Goal: Communication & Community: Connect with others

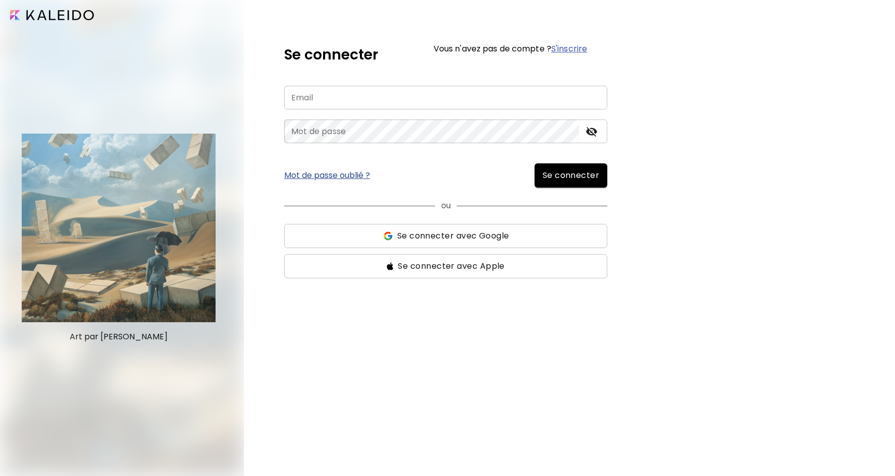
click at [334, 97] on input "email" at bounding box center [445, 98] width 323 height 24
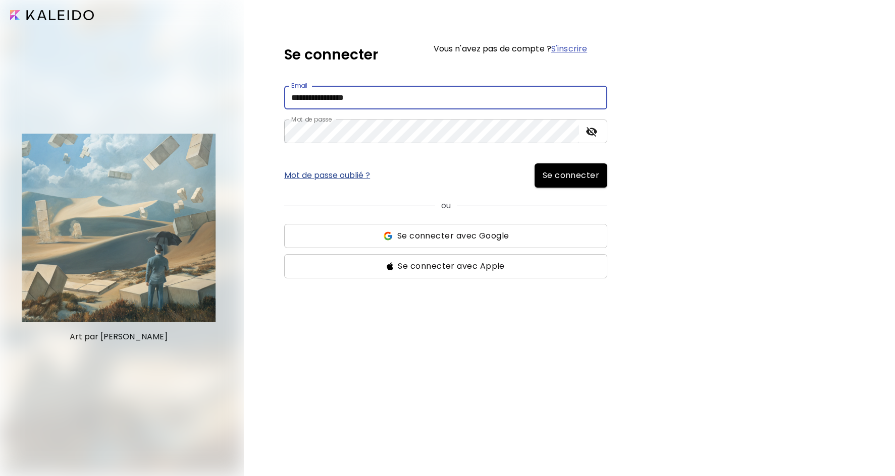
type input "**********"
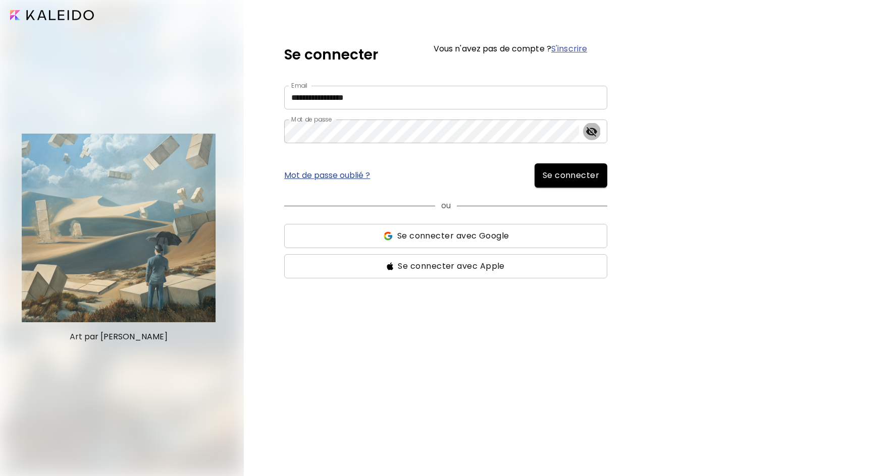
click at [590, 131] on icon "toggle password visibility" at bounding box center [591, 132] width 11 height 10
click at [590, 131] on icon "toggle password visibility" at bounding box center [591, 132] width 11 height 8
click at [576, 171] on span "Se connecter" at bounding box center [571, 176] width 57 height 12
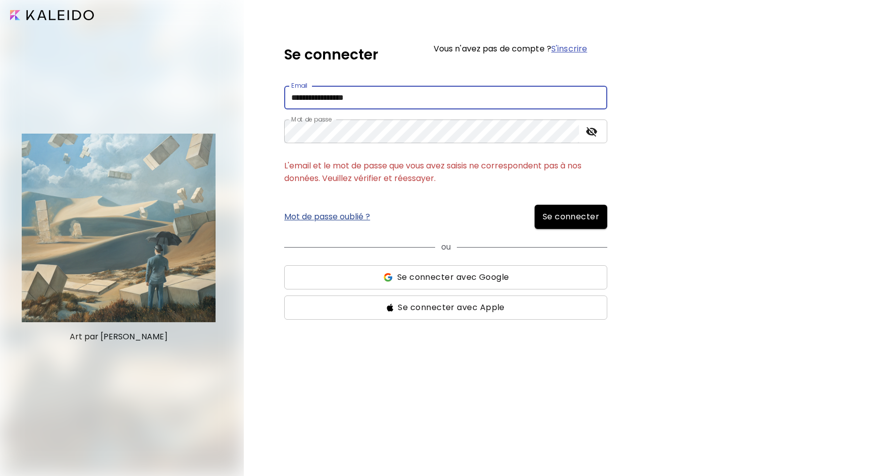
drag, startPoint x: 390, startPoint y: 101, endPoint x: 262, endPoint y: 96, distance: 128.3
click at [284, 97] on input "**********" at bounding box center [445, 98] width 323 height 24
click at [534, 205] on button "Se connecter" at bounding box center [570, 217] width 73 height 24
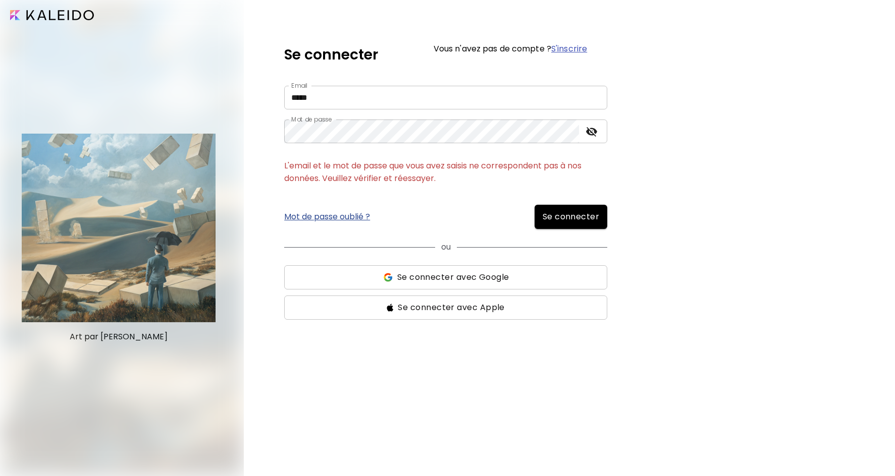
drag, startPoint x: 500, startPoint y: 154, endPoint x: 477, endPoint y: 143, distance: 25.1
click at [500, 154] on form "Email ***** Email Mot de passe Mot de passe L'email et le mot de passe que vous…" at bounding box center [445, 203] width 323 height 234
drag, startPoint x: 331, startPoint y: 98, endPoint x: 278, endPoint y: 98, distance: 52.5
click at [284, 98] on input "*****" at bounding box center [445, 98] width 323 height 24
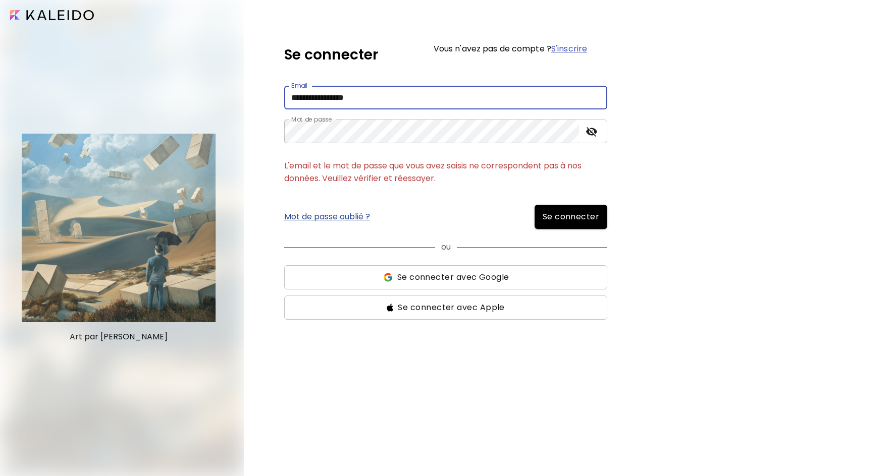
type input "**********"
click at [534, 205] on button "Se connecter" at bounding box center [570, 217] width 73 height 24
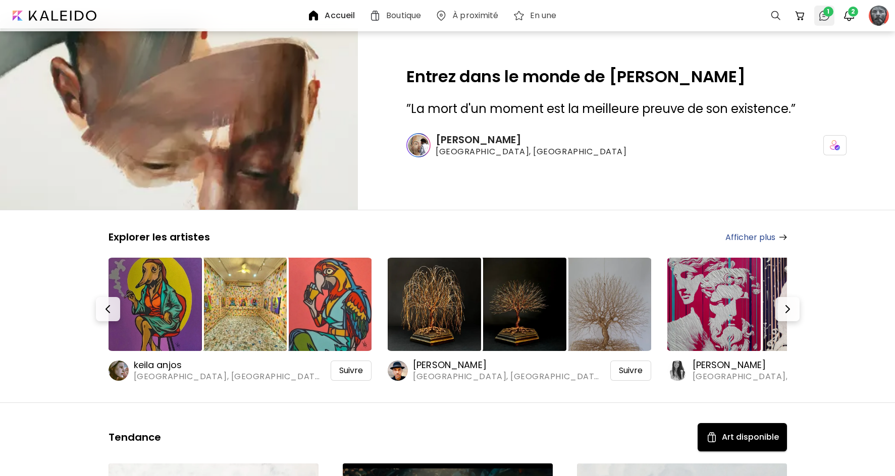
click at [827, 13] on span "1" at bounding box center [828, 12] width 10 height 10
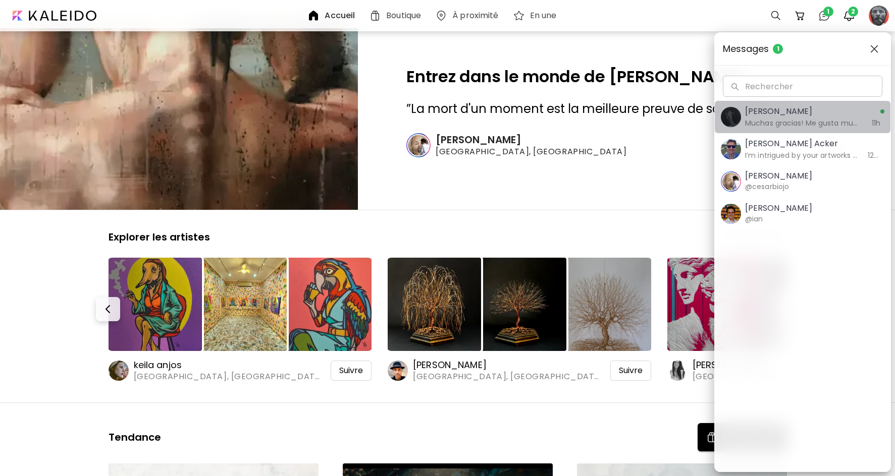
click at [779, 115] on h5 "[PERSON_NAME]" at bounding box center [803, 111] width 117 height 12
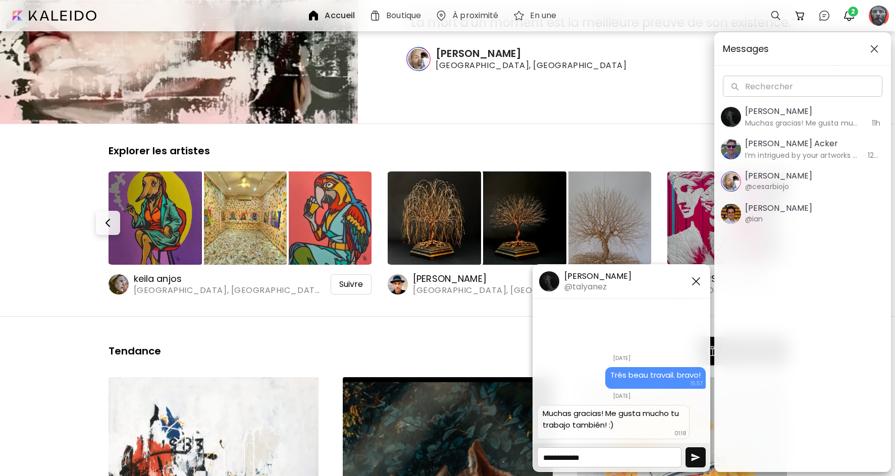
scroll to position [89, 0]
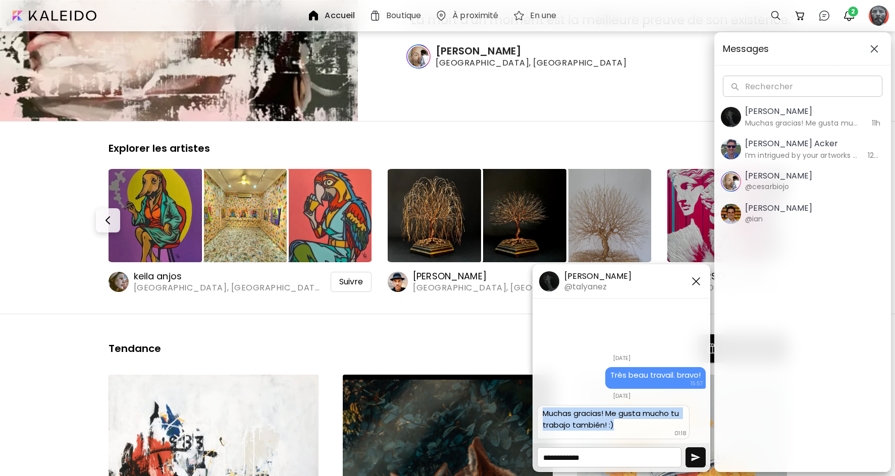
drag, startPoint x: 548, startPoint y: 412, endPoint x: 629, endPoint y: 423, distance: 82.0
click at [630, 423] on div "Muchas gracias! Me gusta mucho tu trabajo también! :)" at bounding box center [613, 419] width 141 height 23
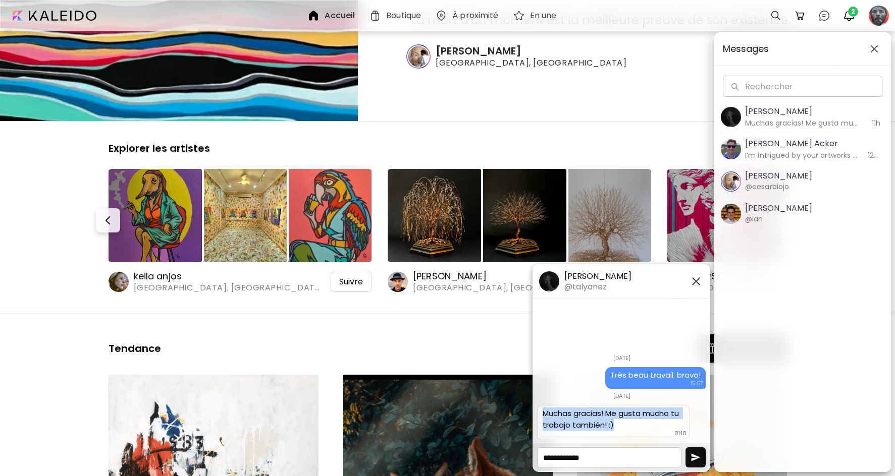
scroll to position [97, 0]
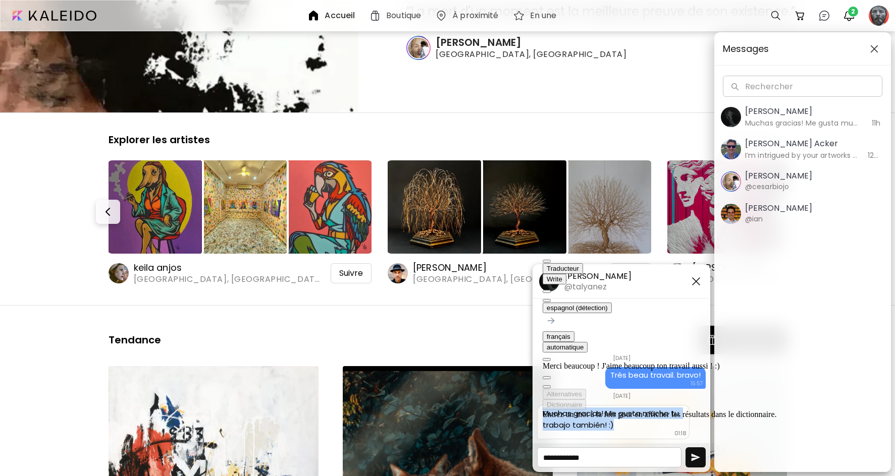
click at [551, 299] on button at bounding box center [547, 300] width 8 height 3
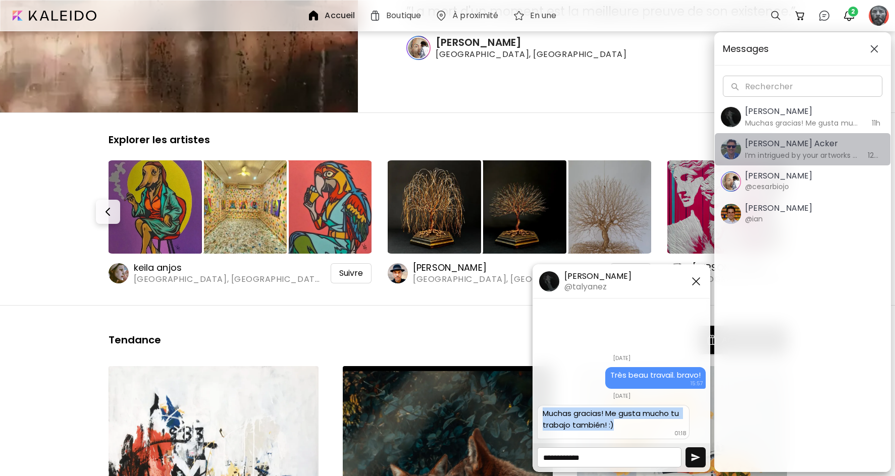
click at [736, 148] on image "button" at bounding box center [731, 149] width 20 height 20
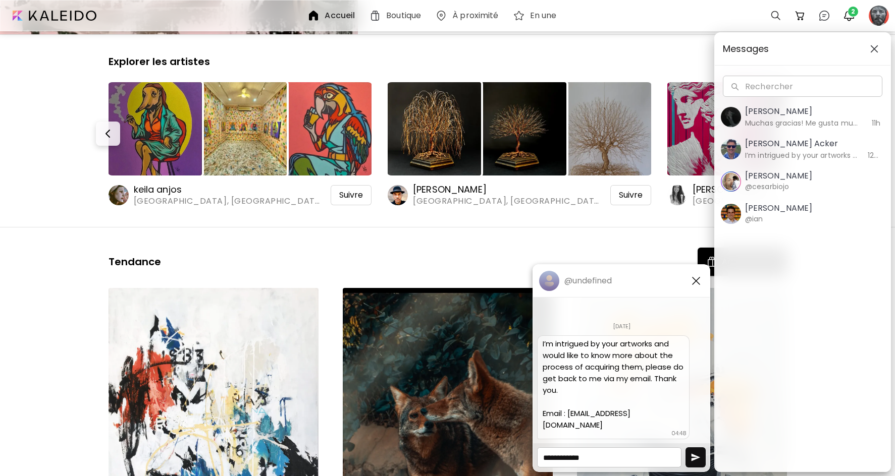
scroll to position [204, 0]
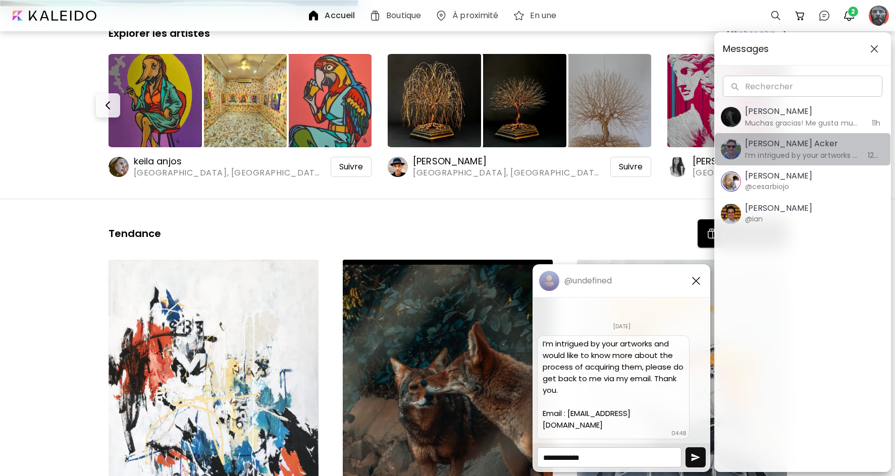
click at [729, 148] on image "button" at bounding box center [731, 149] width 20 height 20
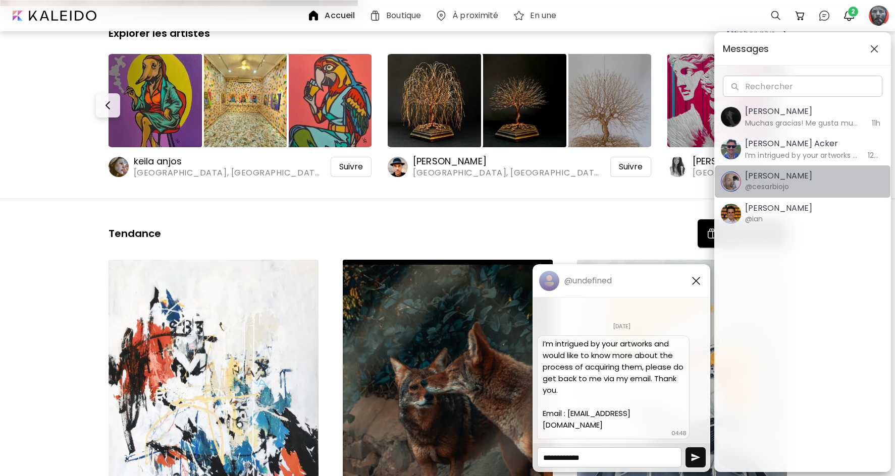
click at [731, 182] on image "button" at bounding box center [731, 182] width 20 height 20
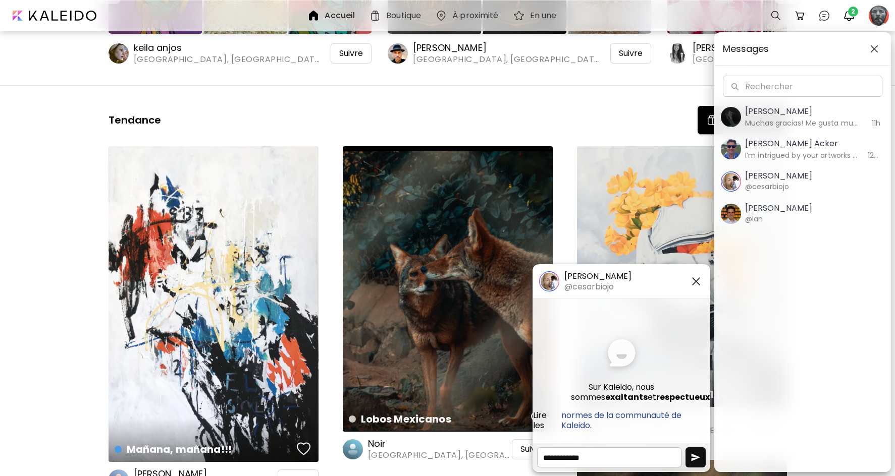
scroll to position [234, 0]
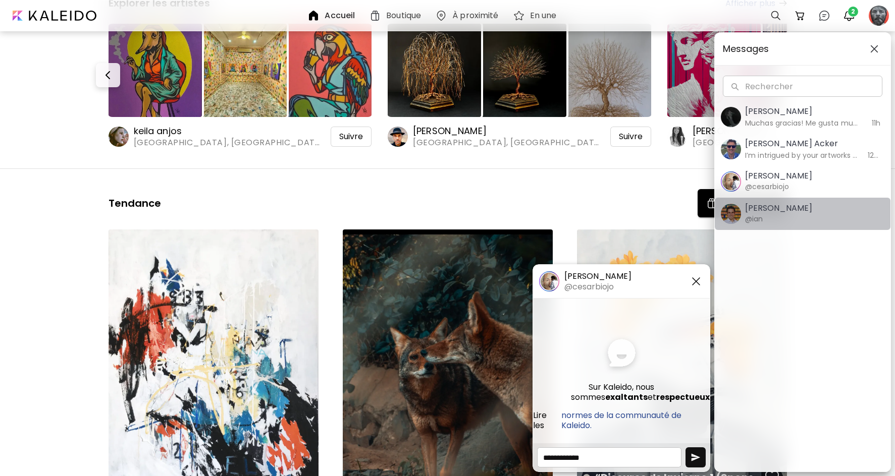
click at [727, 216] on image "button" at bounding box center [731, 214] width 20 height 20
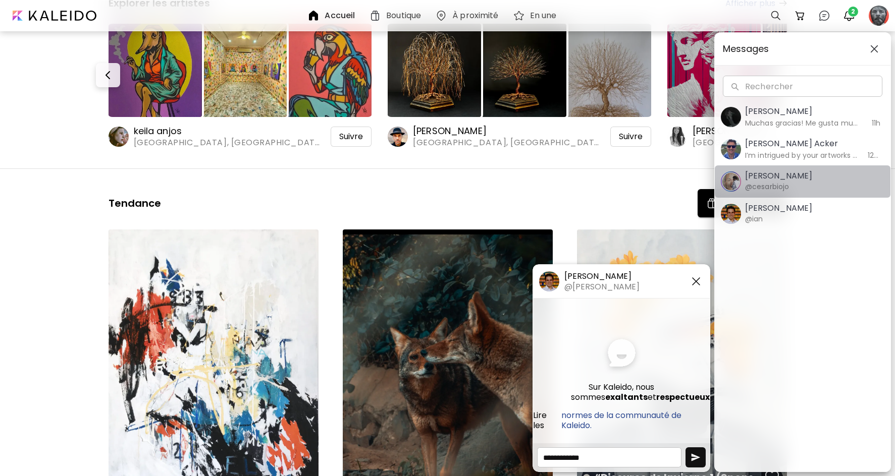
click at [734, 181] on image "button" at bounding box center [731, 182] width 20 height 20
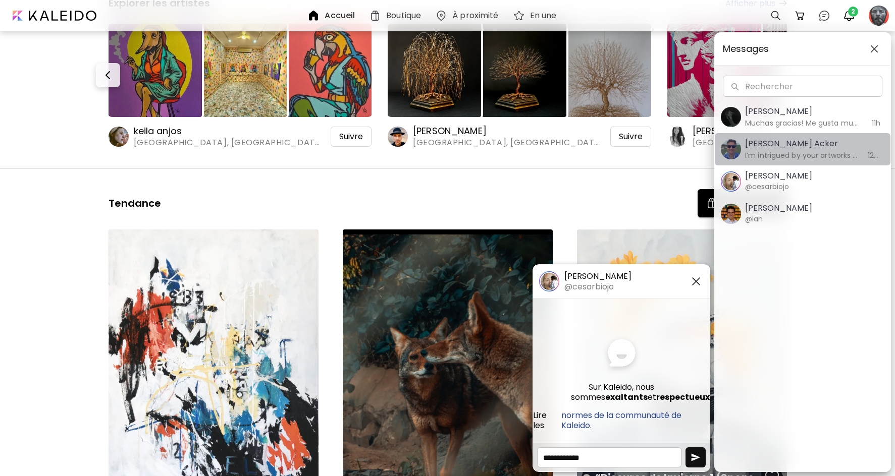
click at [734, 148] on image "button" at bounding box center [731, 149] width 20 height 20
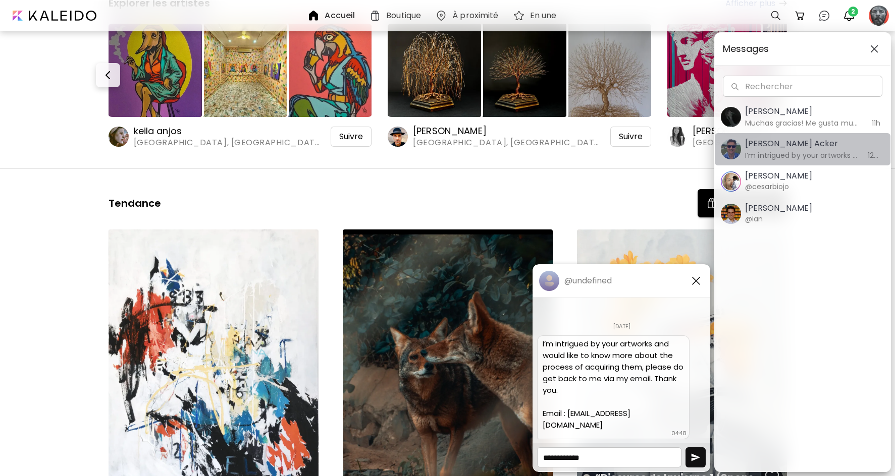
click at [736, 147] on image "button" at bounding box center [731, 149] width 20 height 20
click at [797, 150] on h6 "I’m intrigued by your artworks and would like to know more about the process of…" at bounding box center [803, 155] width 117 height 11
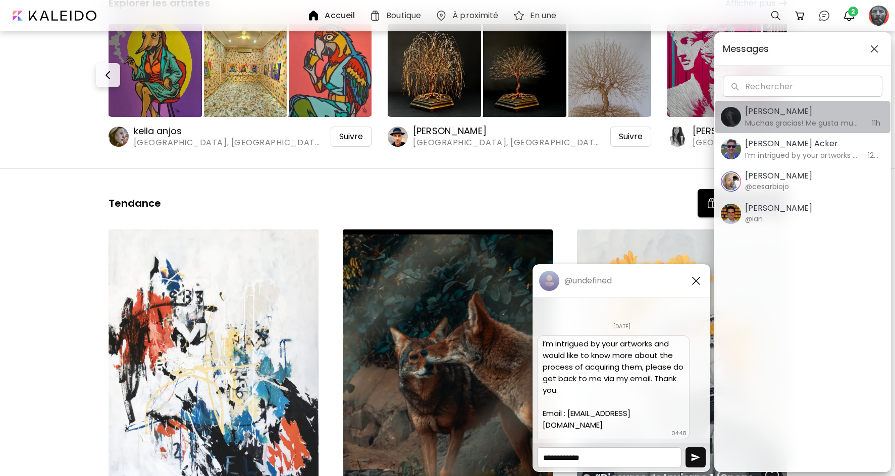
click at [738, 118] on image "button" at bounding box center [731, 117] width 20 height 20
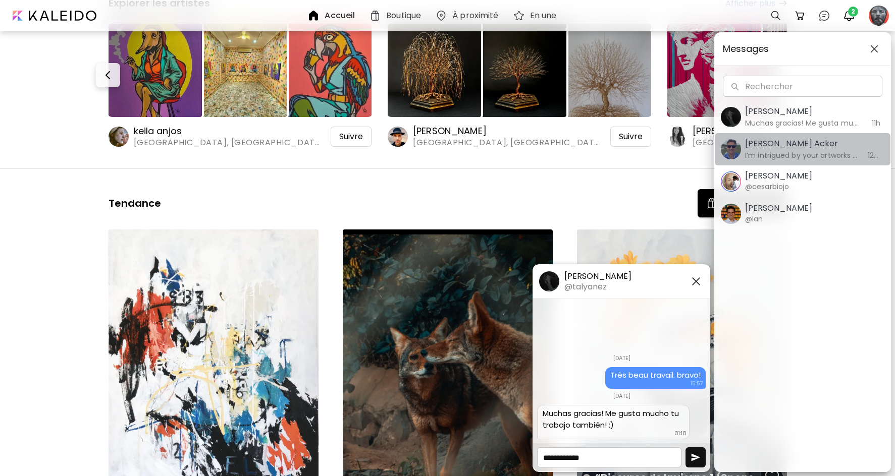
click at [742, 150] on span "[PERSON_NAME] Acker I’m intrigued by your artworks and would like to know more …" at bounding box center [803, 149] width 164 height 23
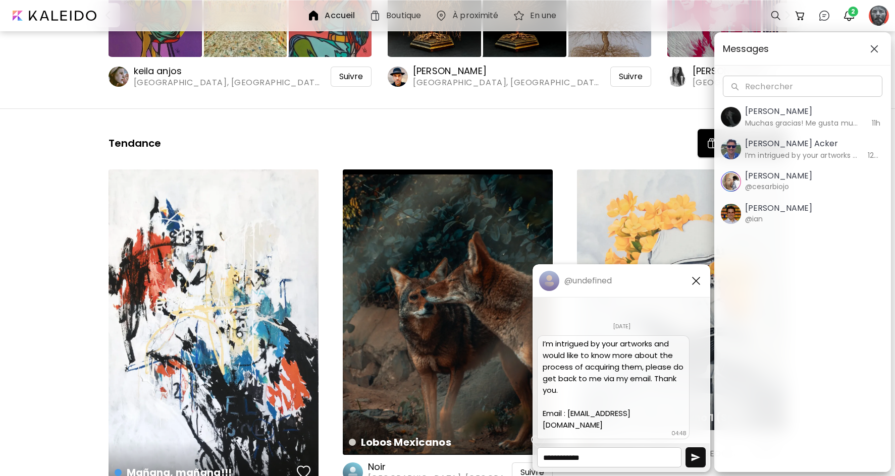
scroll to position [303, 0]
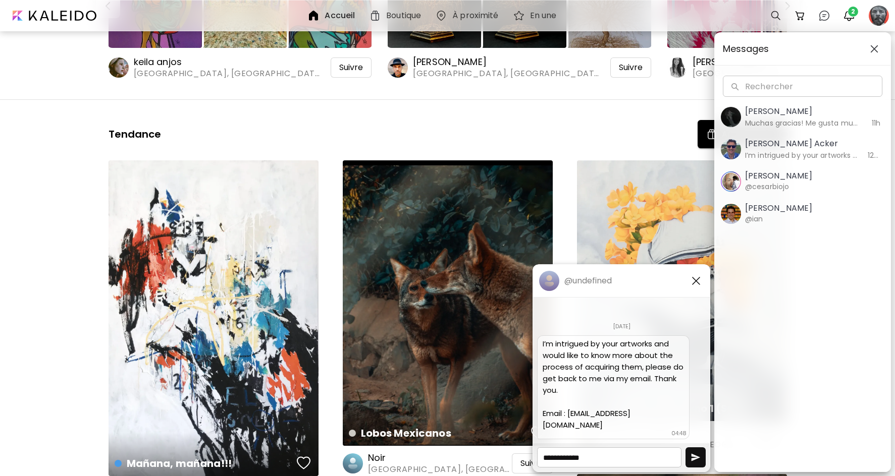
click at [755, 366] on div "Messages Rechercher Rechercher [PERSON_NAME] Muchas gracias! Me gusta mucho tu …" at bounding box center [802, 252] width 177 height 440
click at [696, 282] on img "button" at bounding box center [696, 281] width 12 height 12
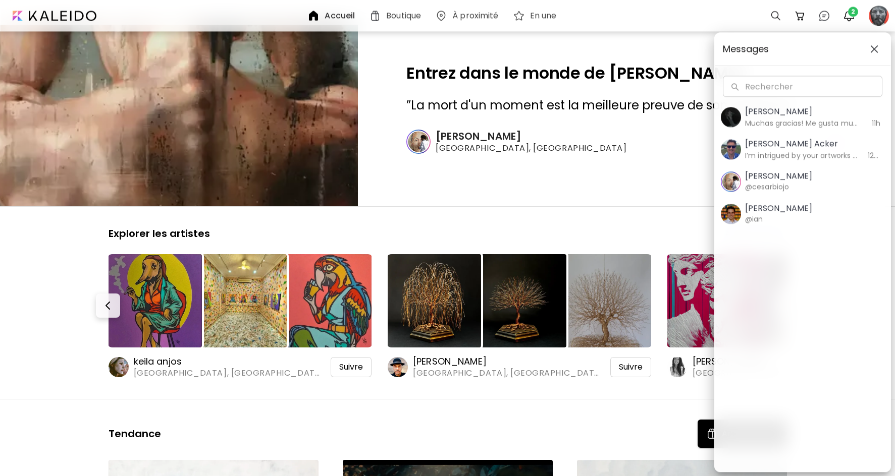
scroll to position [0, 0]
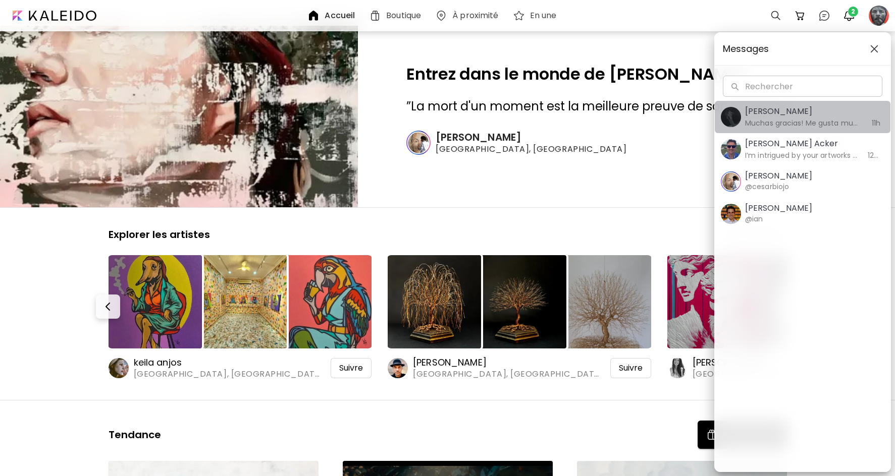
click at [734, 113] on image "button" at bounding box center [731, 117] width 20 height 20
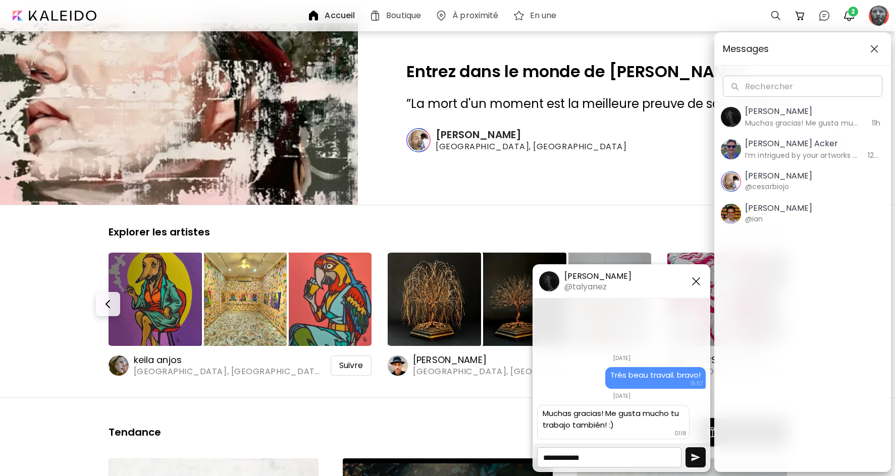
scroll to position [6, 0]
click at [545, 281] on image at bounding box center [549, 282] width 20 height 20
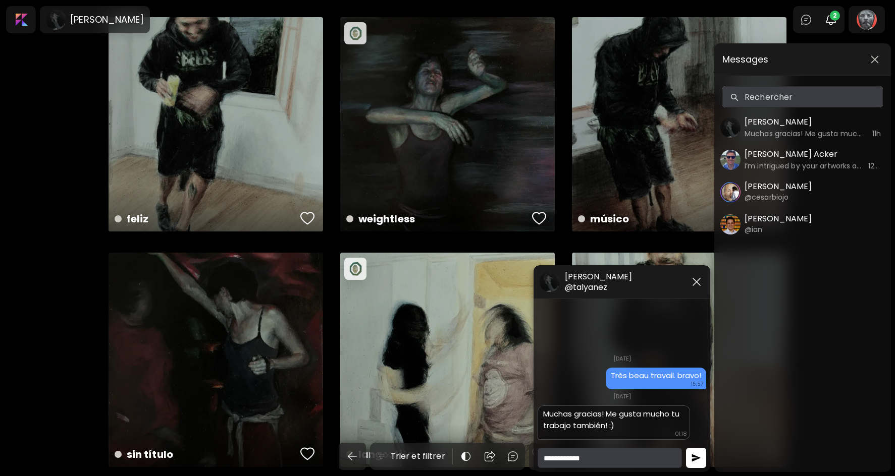
scroll to position [22, 0]
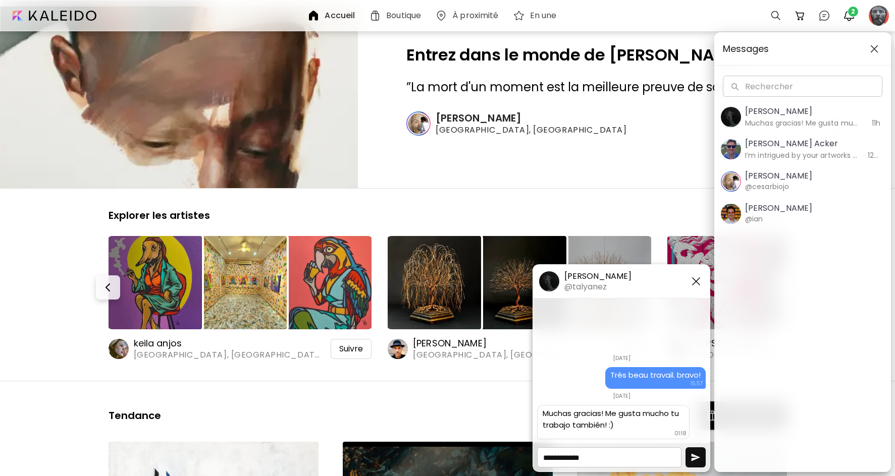
scroll to position [6, 0]
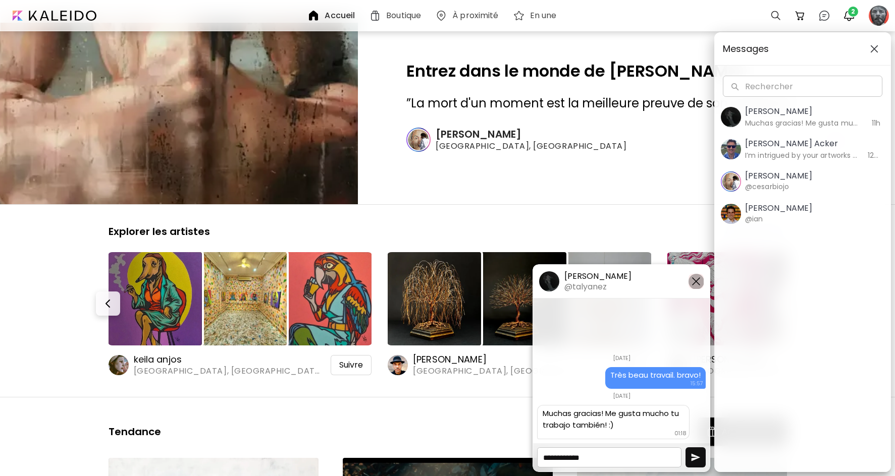
click at [696, 282] on img "button" at bounding box center [696, 282] width 12 height 12
